Goal: Information Seeking & Learning: Learn about a topic

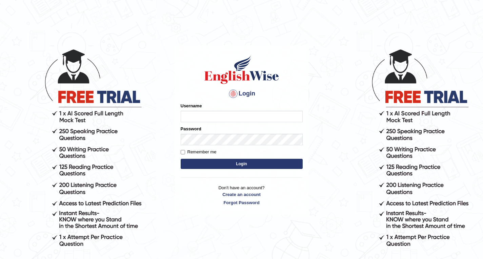
type input "Karan01"
click at [251, 165] on button "Login" at bounding box center [242, 164] width 122 height 10
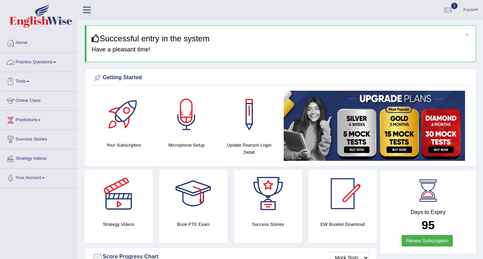
click at [29, 63] on link "Practice Questions" at bounding box center [38, 61] width 77 height 17
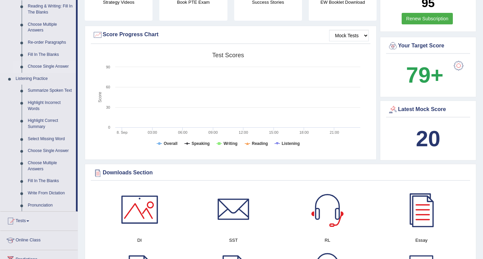
scroll to position [223, 0]
click at [33, 124] on link "Highlight Correct Summary" at bounding box center [50, 124] width 51 height 18
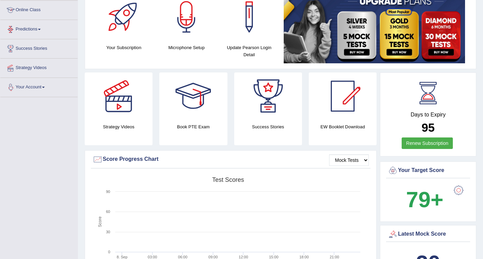
scroll to position [111, 0]
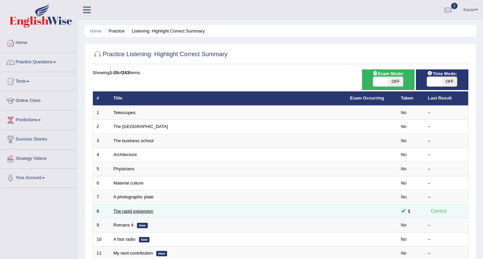
click at [142, 210] on link "The rapid expansion" at bounding box center [134, 211] width 40 height 5
